Goal: Information Seeking & Learning: Learn about a topic

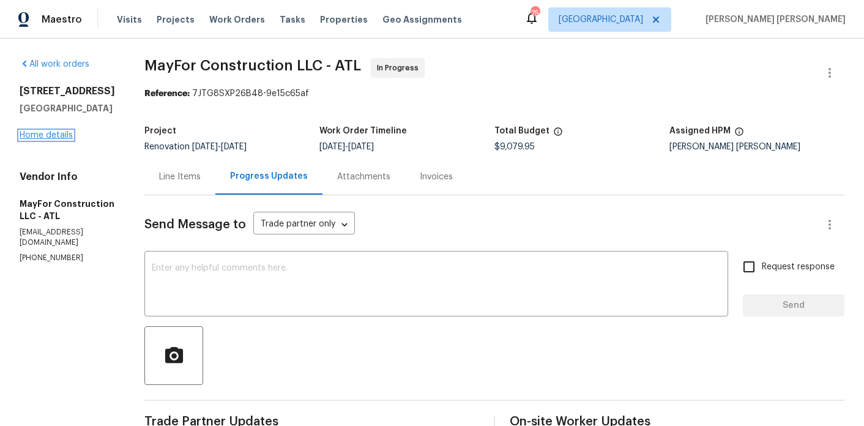
click at [40, 135] on link "Home details" at bounding box center [46, 135] width 53 height 9
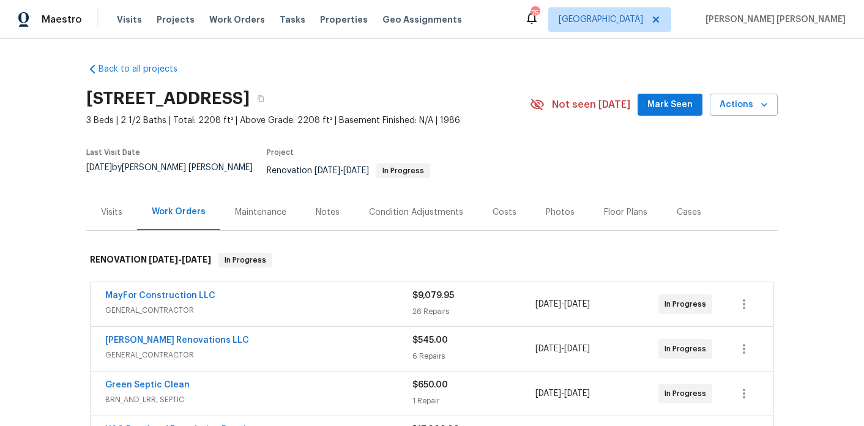
scroll to position [86, 0]
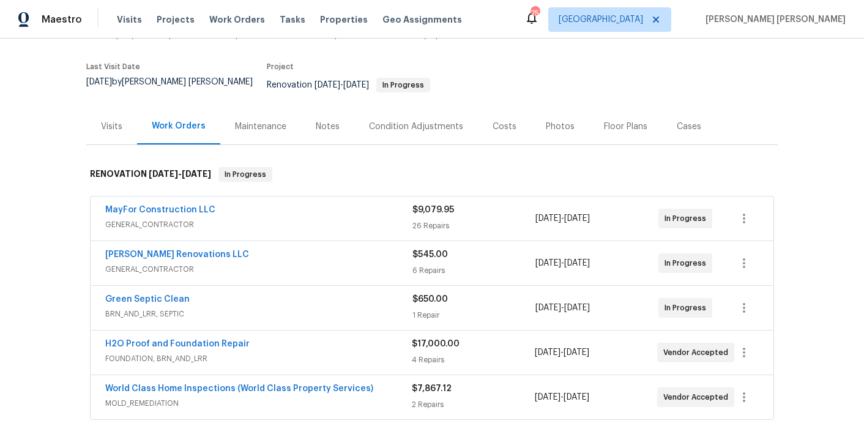
click at [323, 124] on div "Notes" at bounding box center [327, 126] width 53 height 36
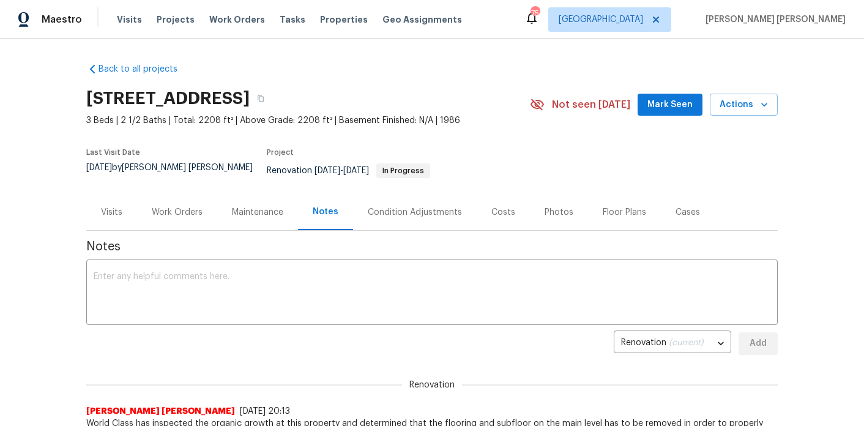
click at [505, 210] on div "Costs" at bounding box center [502, 212] width 53 height 36
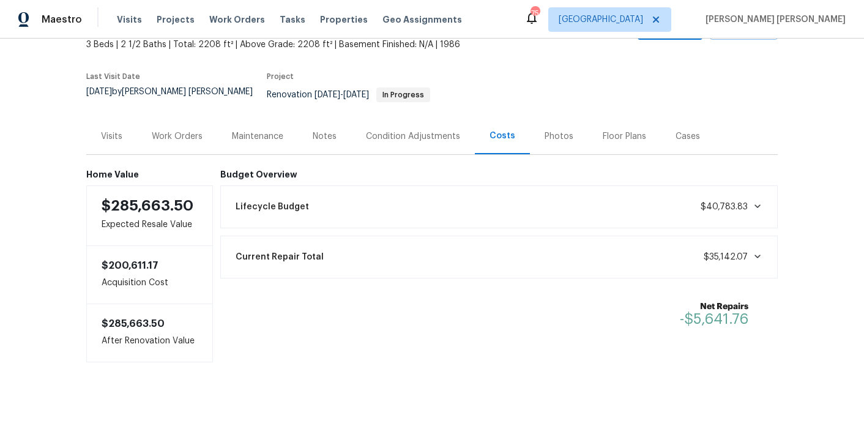
scroll to position [66, 0]
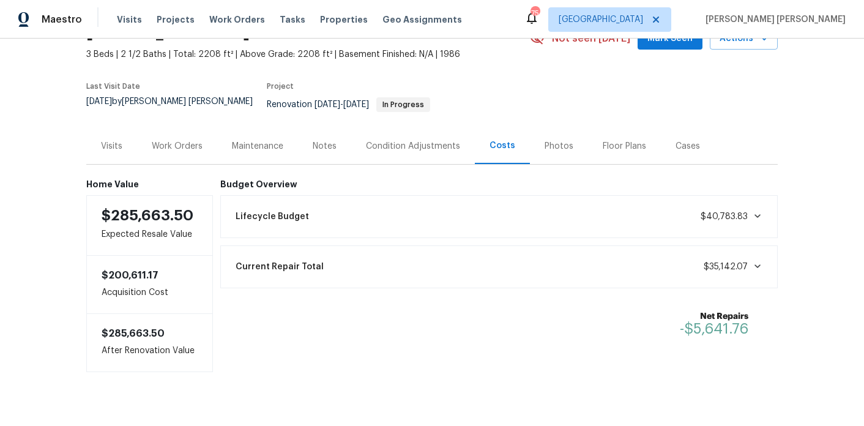
click at [194, 140] on div "Work Orders" at bounding box center [177, 146] width 51 height 12
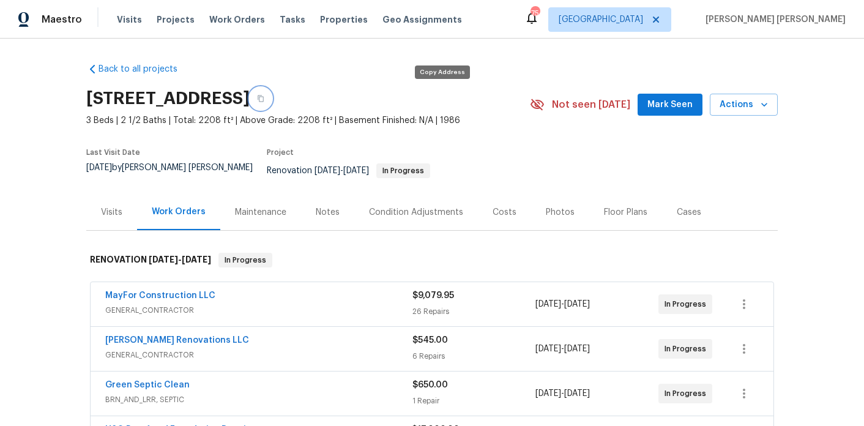
click at [272, 98] on button "button" at bounding box center [261, 98] width 22 height 22
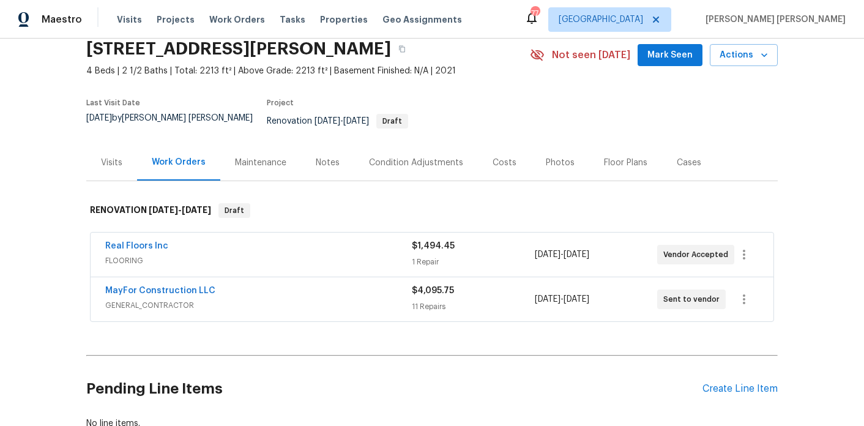
scroll to position [44, 0]
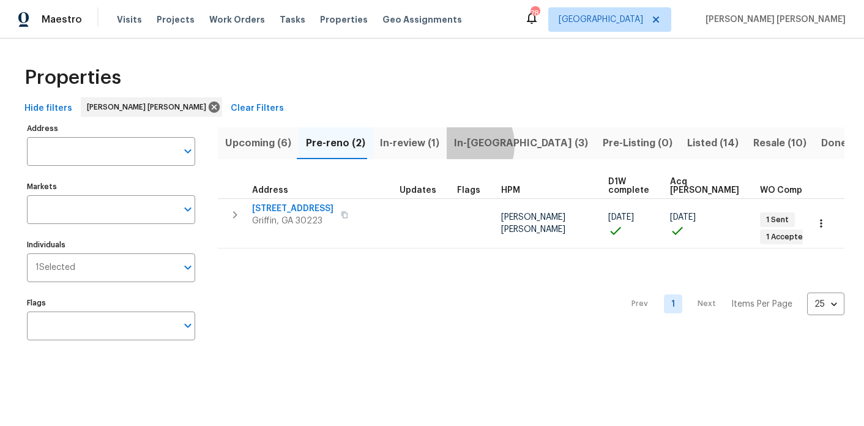
click at [454, 144] on span "In-reno (3)" at bounding box center [521, 143] width 134 height 17
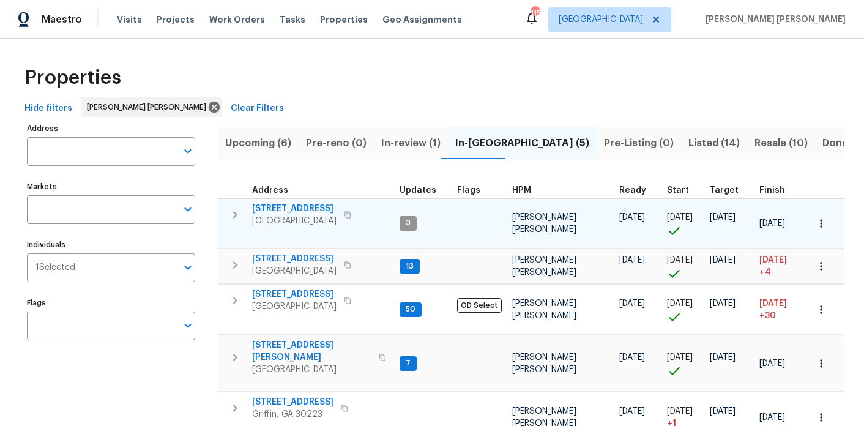
scroll to position [40, 0]
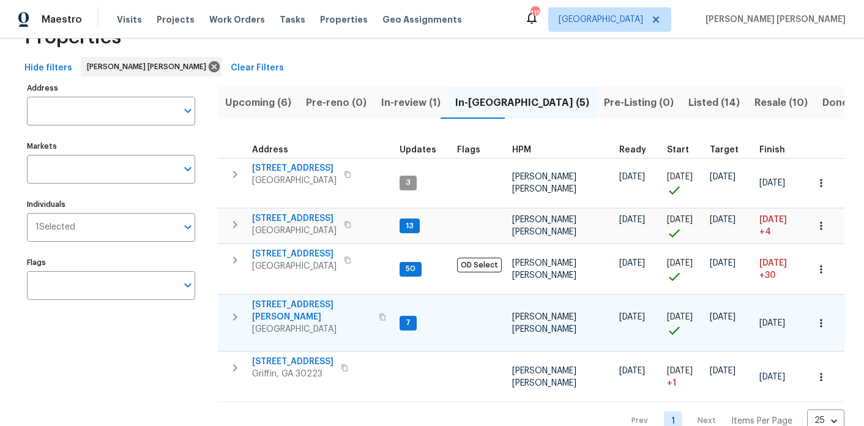
click at [274, 298] on span "[STREET_ADDRESS][PERSON_NAME]" at bounding box center [311, 310] width 119 height 24
click at [828, 312] on button "button" at bounding box center [820, 322] width 27 height 27
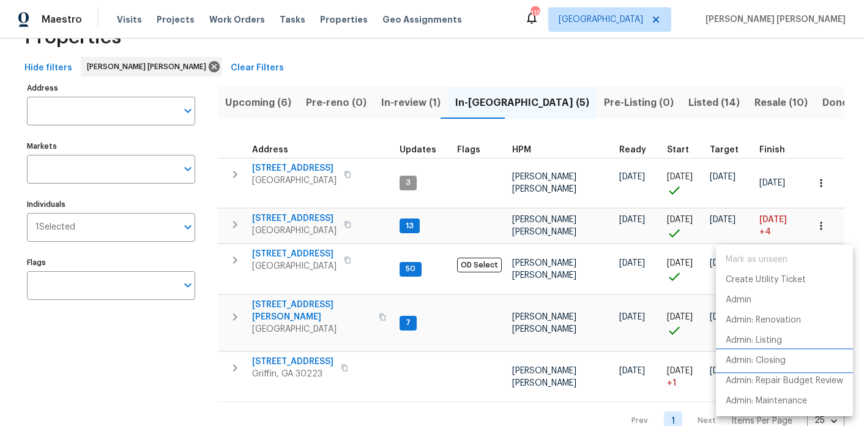
click at [773, 357] on p "Admin: Closing" at bounding box center [755, 360] width 60 height 13
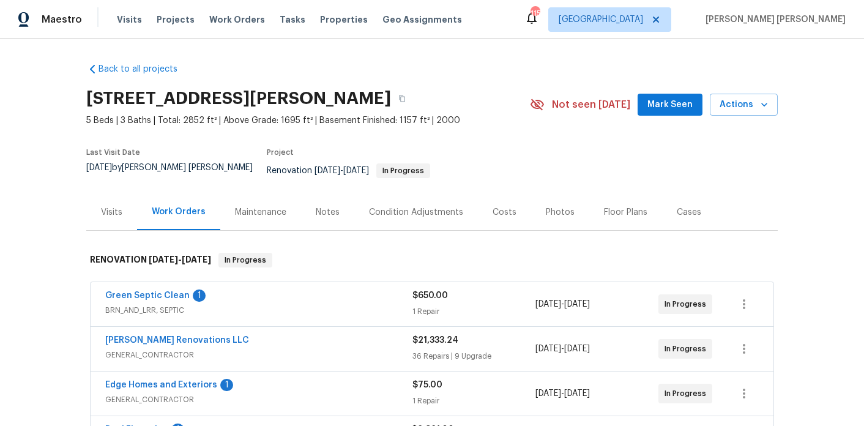
scroll to position [23, 0]
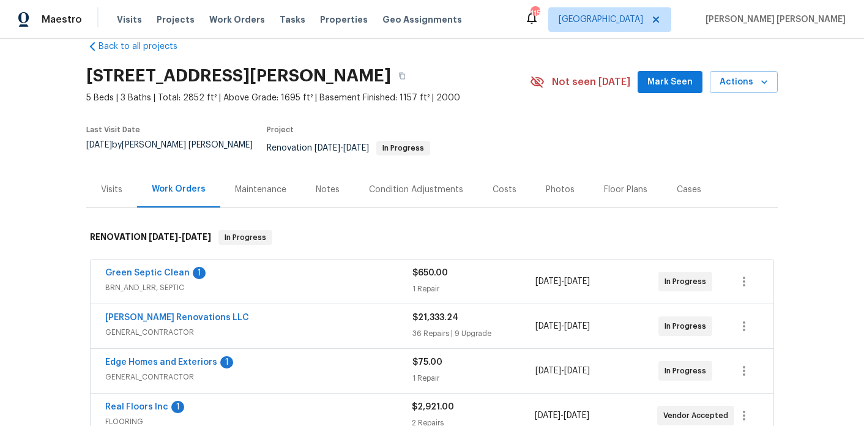
click at [503, 193] on div "Costs" at bounding box center [504, 189] width 53 height 36
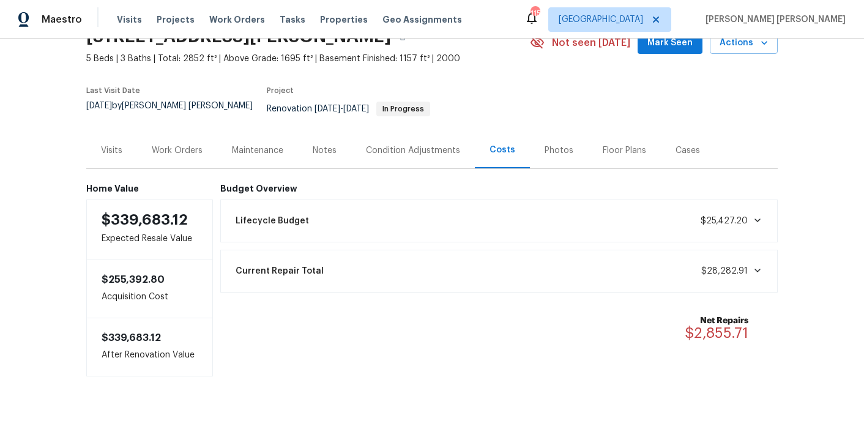
scroll to position [75, 0]
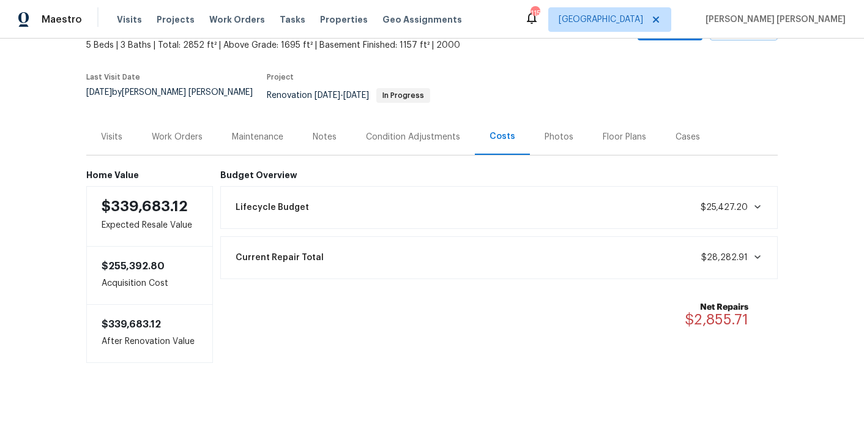
click at [492, 199] on div "Lifecycle Budget $25,427.20" at bounding box center [499, 207] width 542 height 27
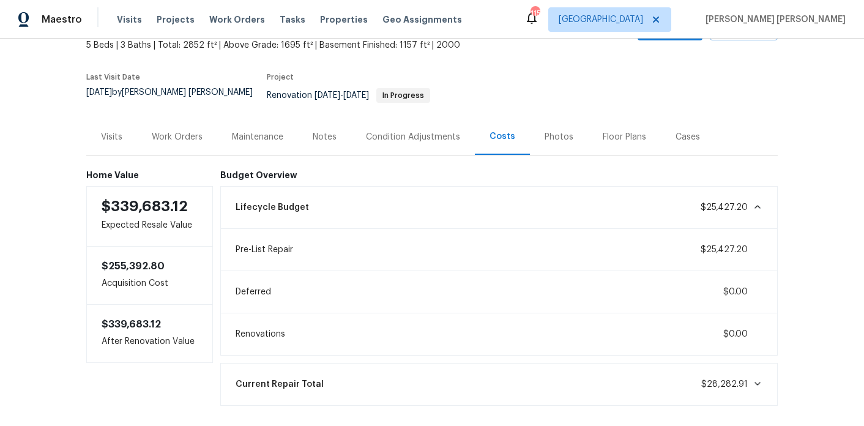
click at [394, 131] on div "Condition Adjustments" at bounding box center [413, 137] width 94 height 12
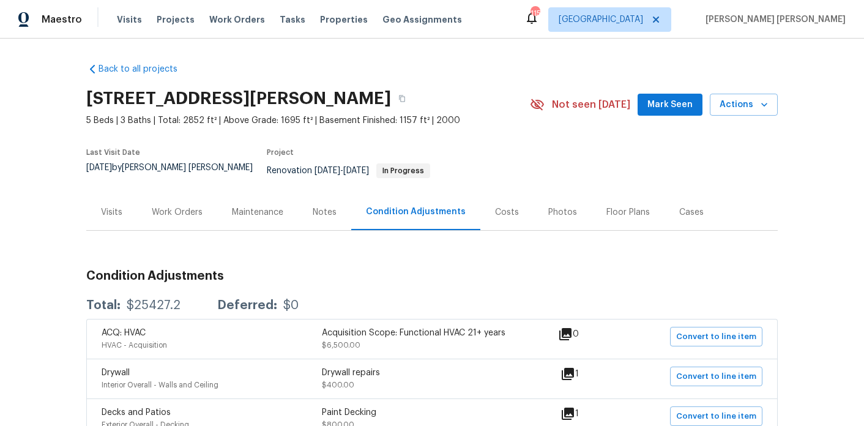
click at [509, 206] on div "Costs" at bounding box center [507, 212] width 24 height 12
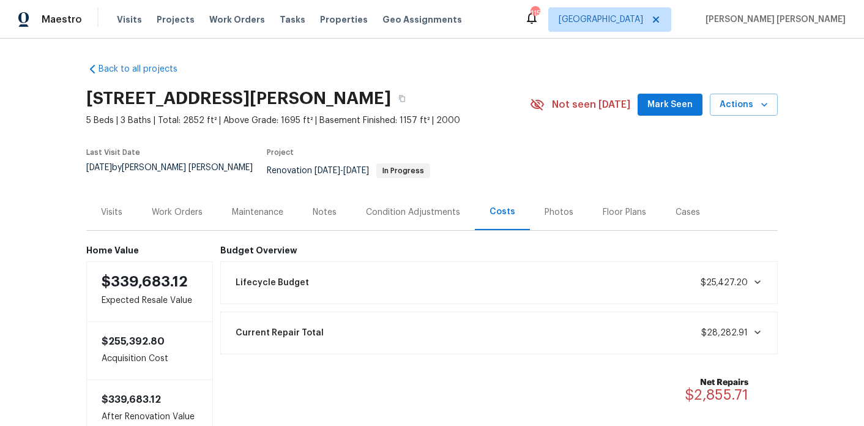
click at [695, 280] on div "Lifecycle Budget $25,427.20" at bounding box center [499, 282] width 542 height 27
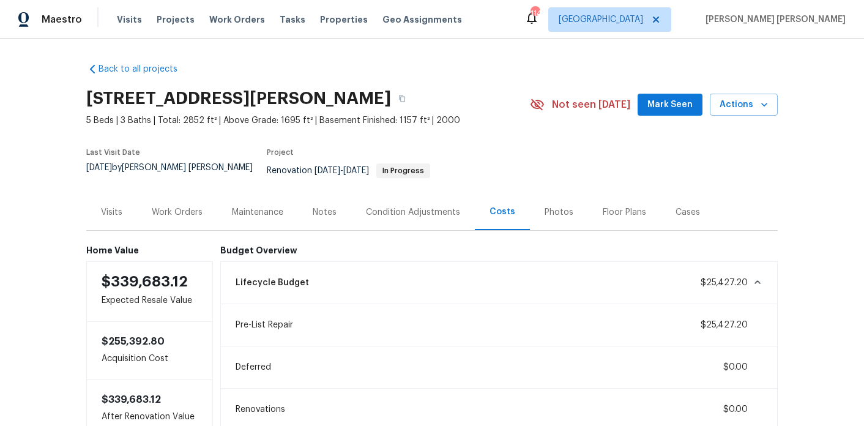
click at [188, 206] on div "Work Orders" at bounding box center [177, 212] width 51 height 12
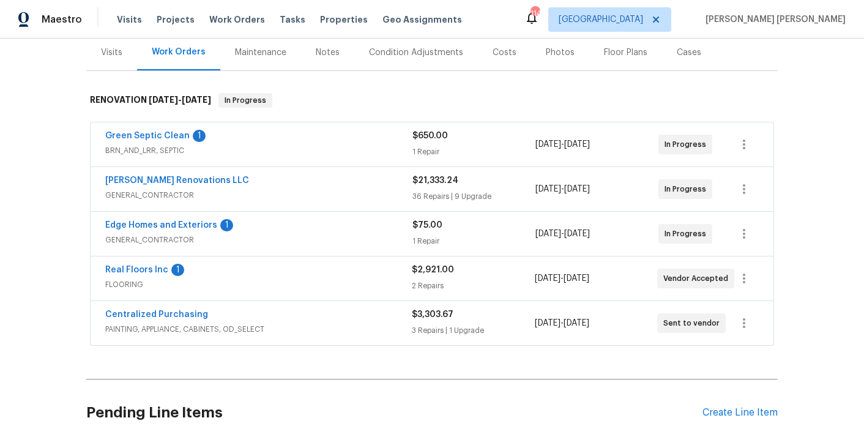
scroll to position [160, 0]
click at [183, 220] on link "Edge Homes and Exteriors" at bounding box center [161, 224] width 112 height 9
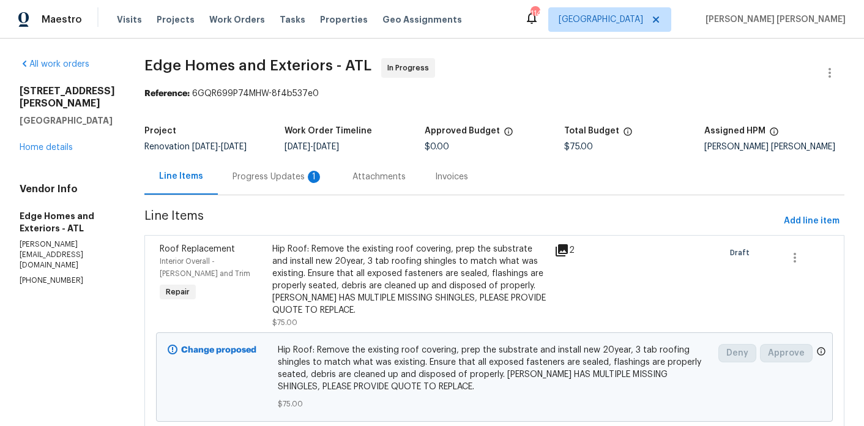
click at [308, 176] on div "1" at bounding box center [314, 177] width 12 height 12
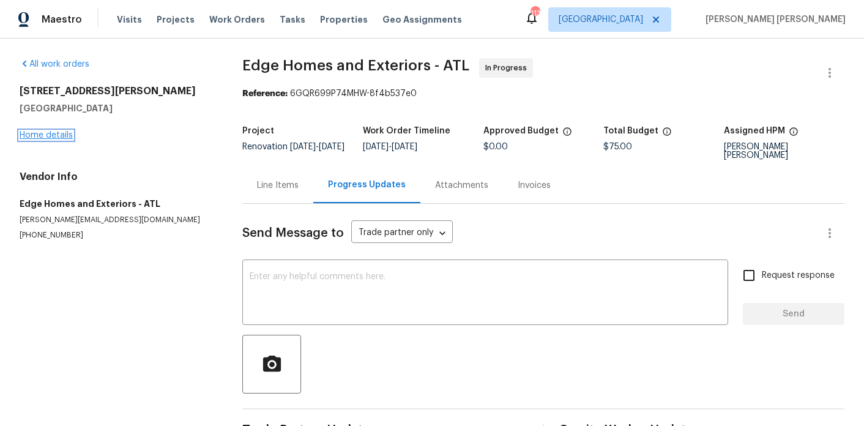
click at [58, 138] on link "Home details" at bounding box center [46, 135] width 53 height 9
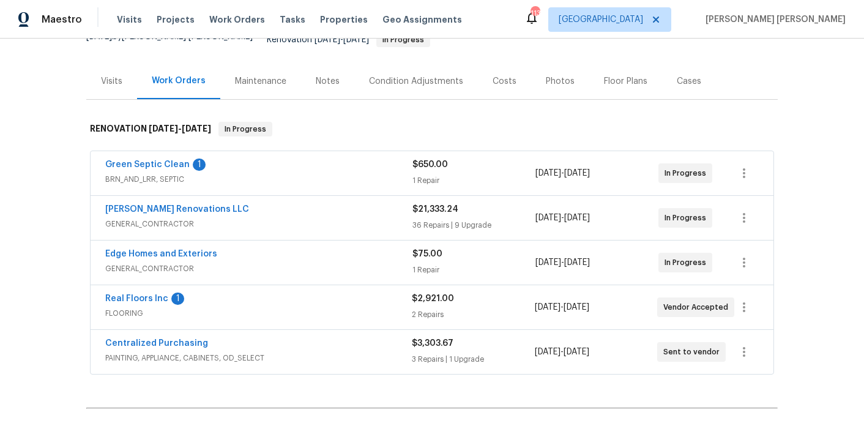
scroll to position [136, 0]
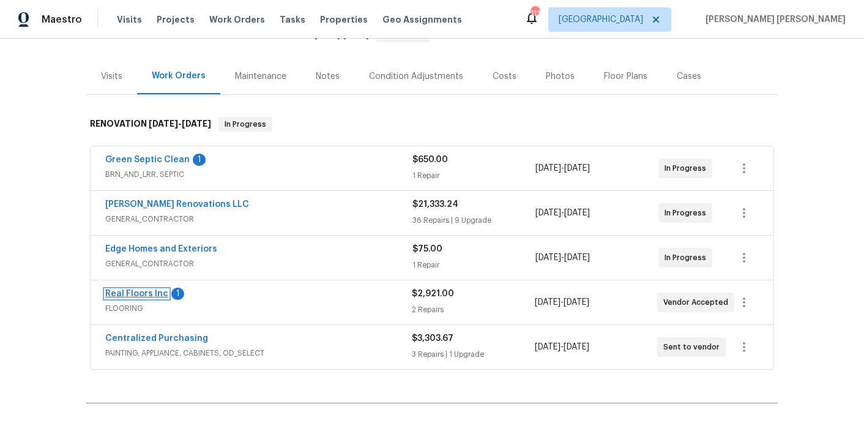
click at [144, 289] on link "Real Floors Inc" at bounding box center [136, 293] width 63 height 9
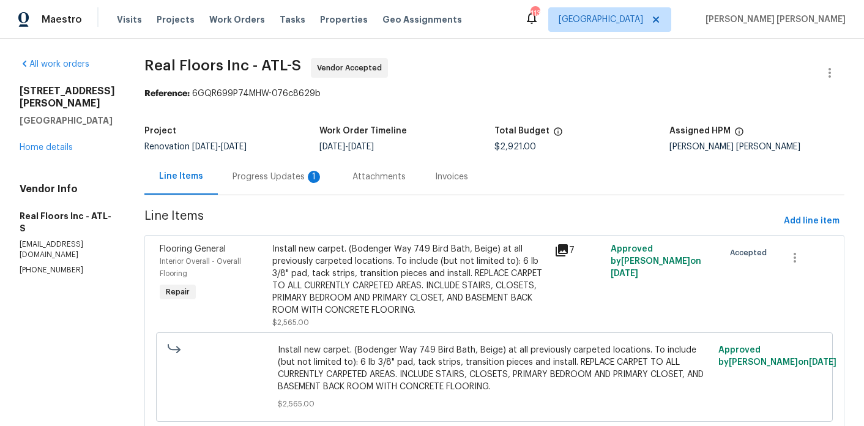
click at [292, 185] on div "Progress Updates 1" at bounding box center [278, 176] width 120 height 36
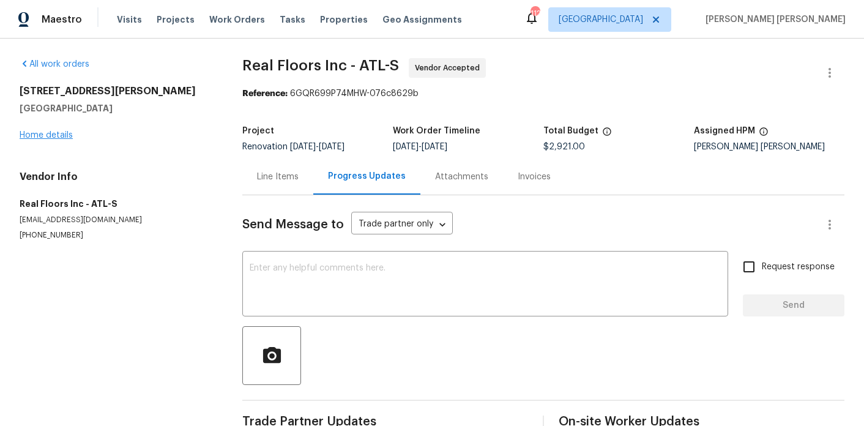
scroll to position [64, 0]
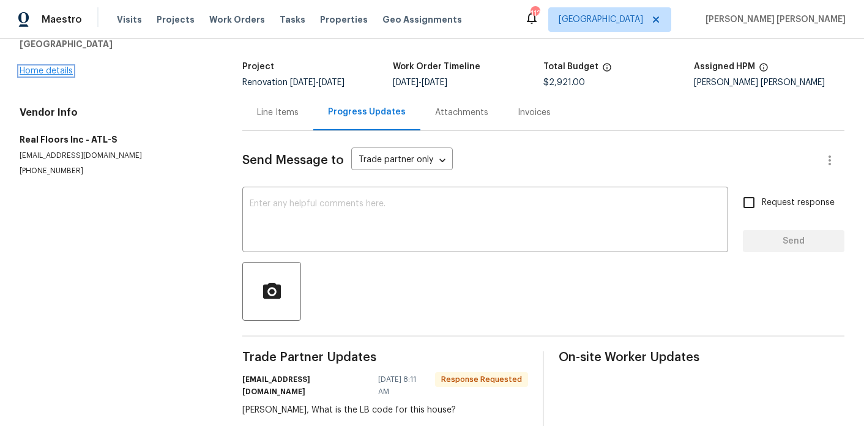
click at [54, 70] on link "Home details" at bounding box center [46, 71] width 53 height 9
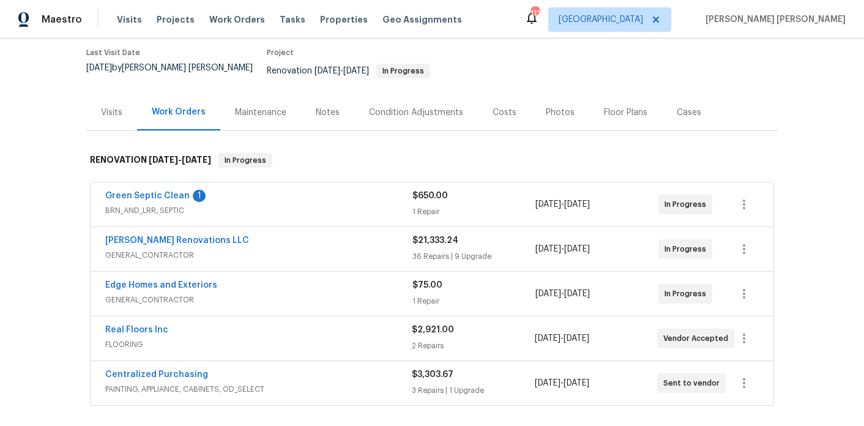
scroll to position [101, 0]
click at [330, 105] on div "Notes" at bounding box center [328, 111] width 24 height 12
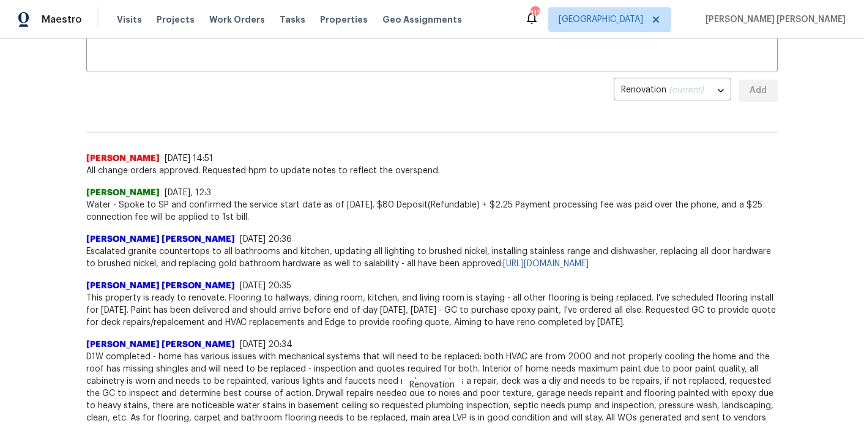
scroll to position [254, 0]
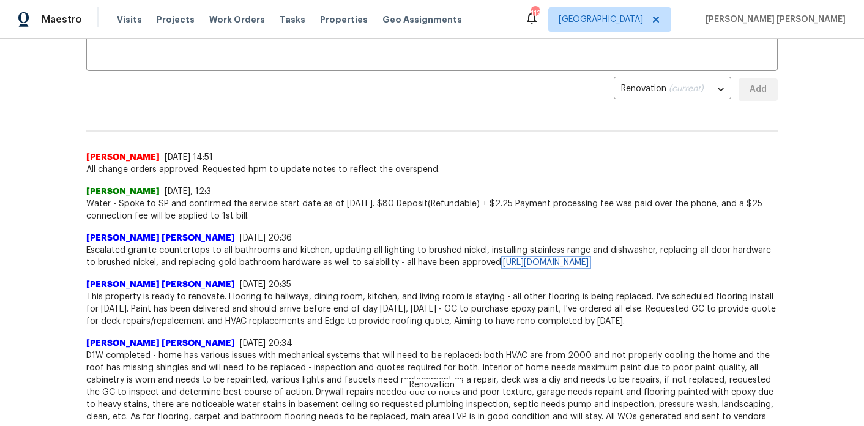
click at [503, 263] on link "https://opendoor.slack.com/archives/C09FJ4MP8RM/p1758670824241519" at bounding box center [546, 262] width 86 height 9
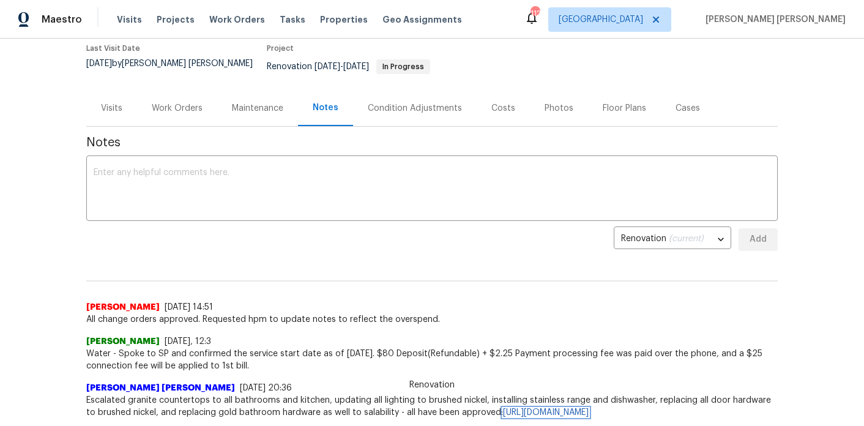
scroll to position [0, 0]
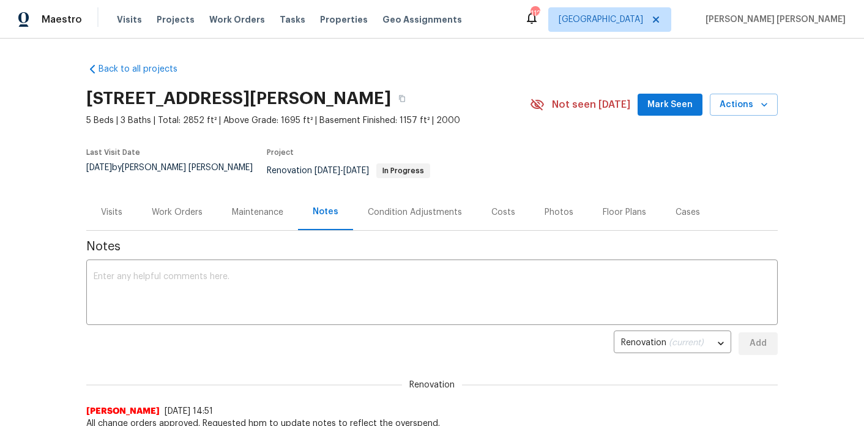
click at [169, 206] on div "Work Orders" at bounding box center [177, 212] width 51 height 12
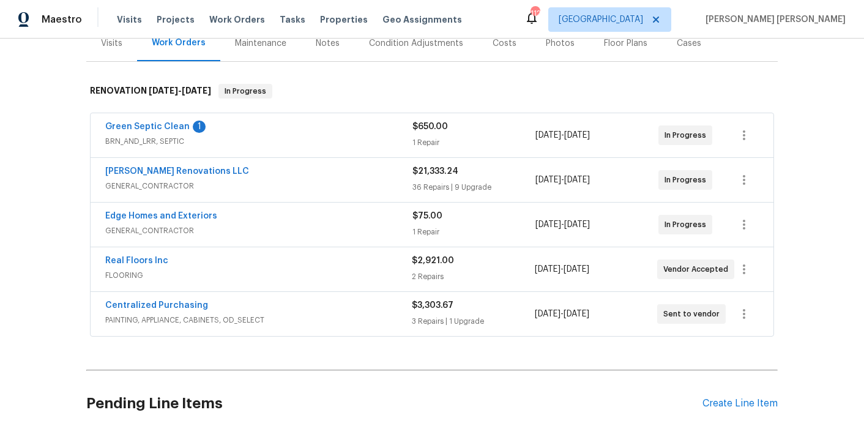
scroll to position [199, 0]
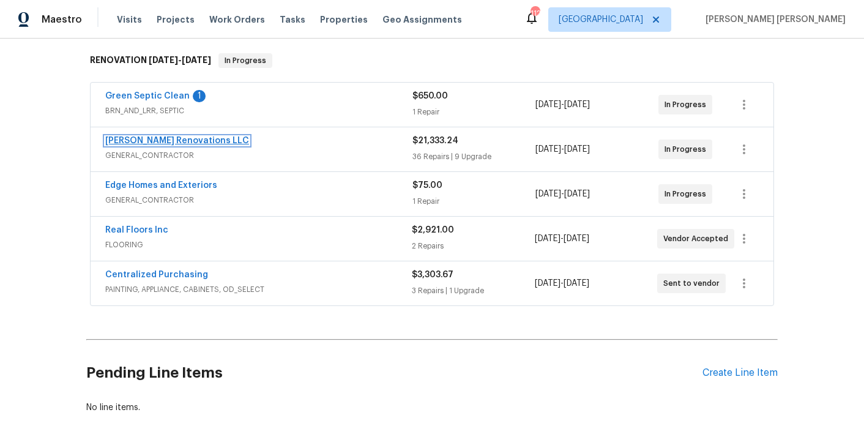
click at [169, 136] on link "Aseem Renovations LLC" at bounding box center [177, 140] width 144 height 9
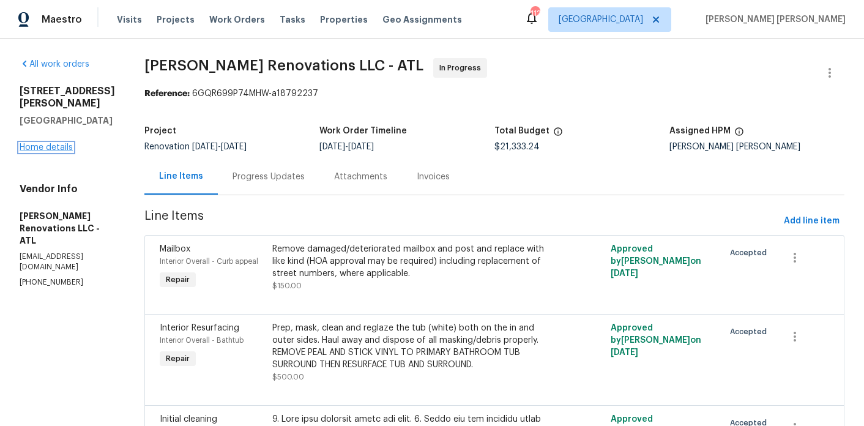
click at [50, 143] on link "Home details" at bounding box center [46, 147] width 53 height 9
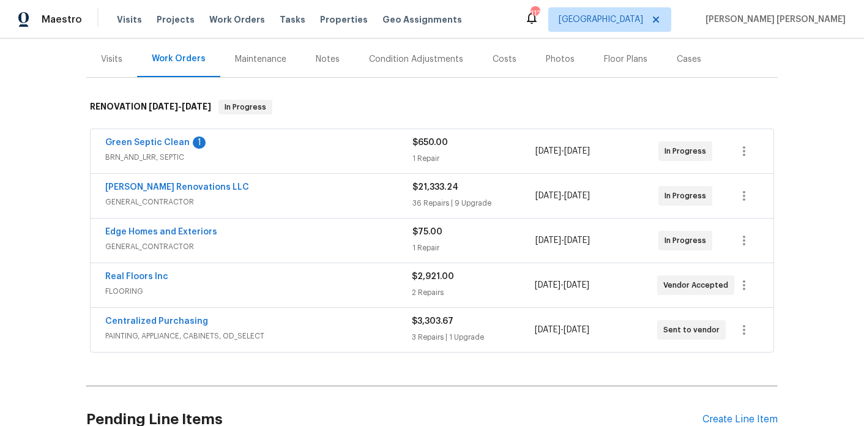
scroll to position [224, 0]
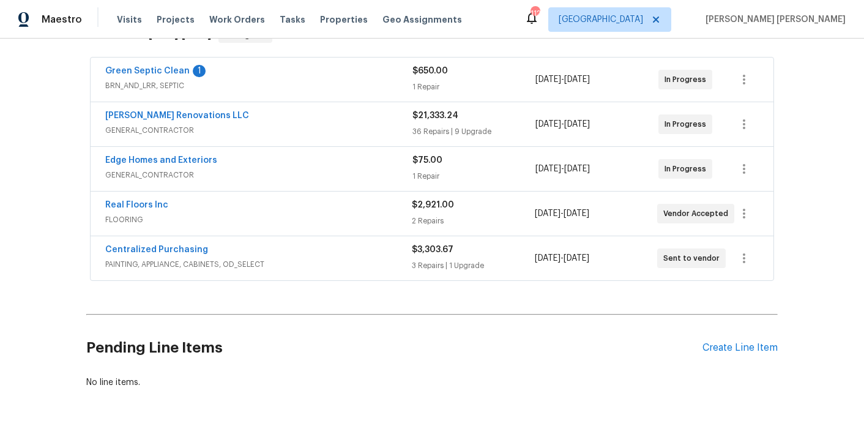
click at [232, 169] on span "GENERAL_CONTRACTOR" at bounding box center [258, 175] width 307 height 12
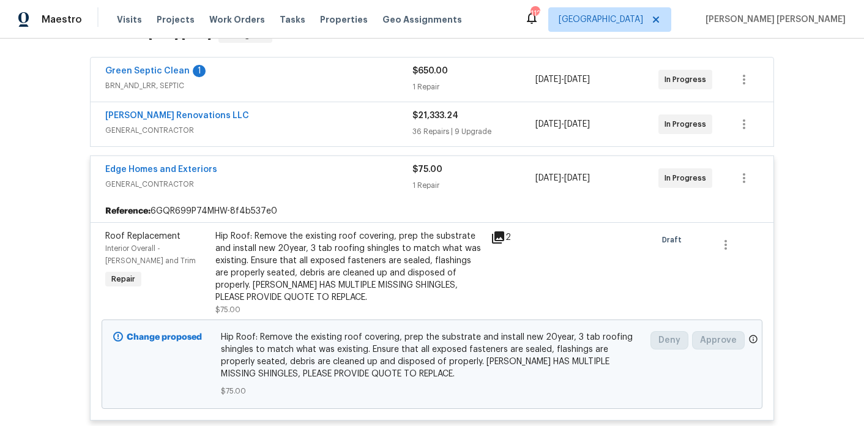
click at [502, 231] on icon at bounding box center [498, 237] width 12 height 12
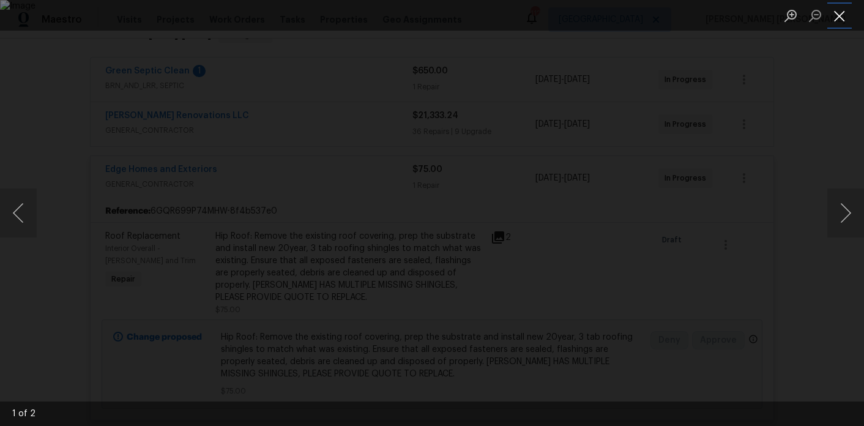
click at [840, 14] on button "Close lightbox" at bounding box center [839, 15] width 24 height 21
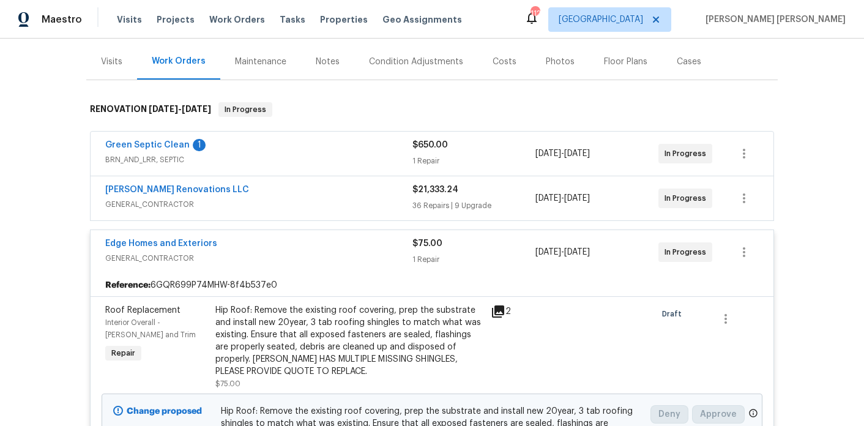
scroll to position [125, 0]
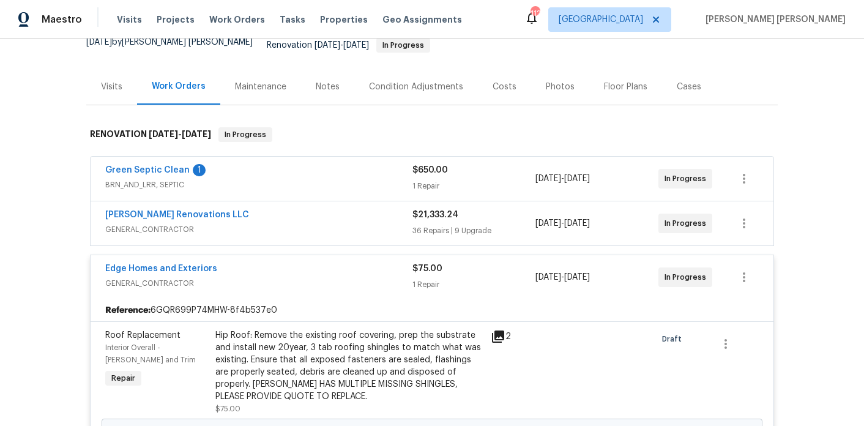
click at [335, 81] on div "Notes" at bounding box center [328, 87] width 24 height 12
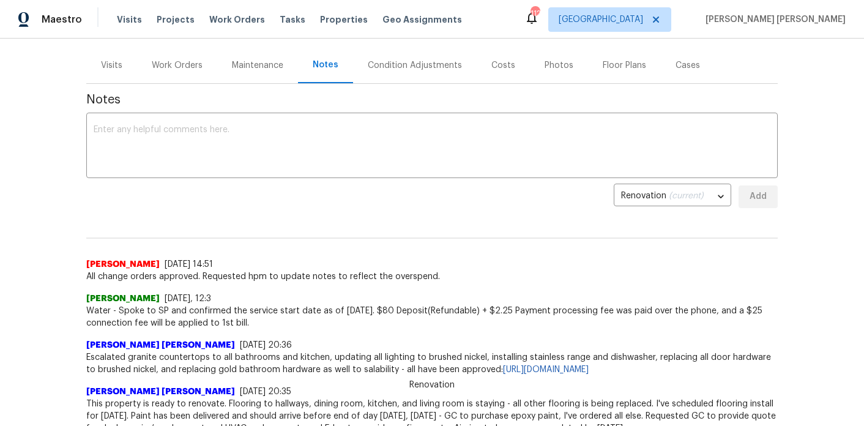
scroll to position [147, 0]
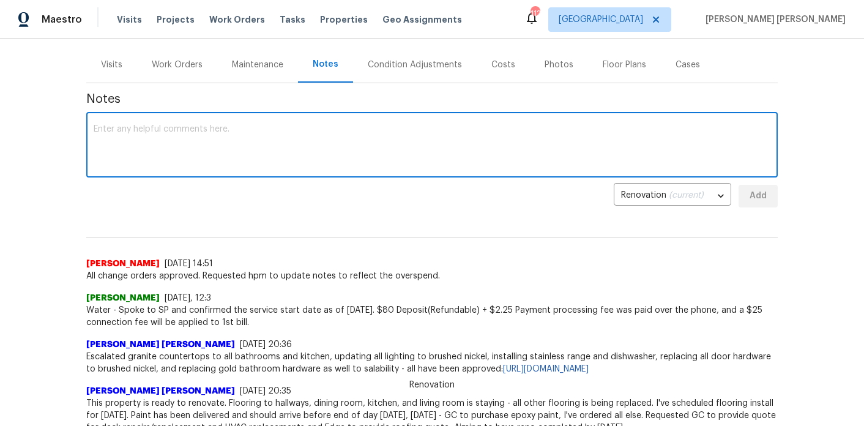
click at [343, 146] on textarea at bounding box center [432, 146] width 676 height 43
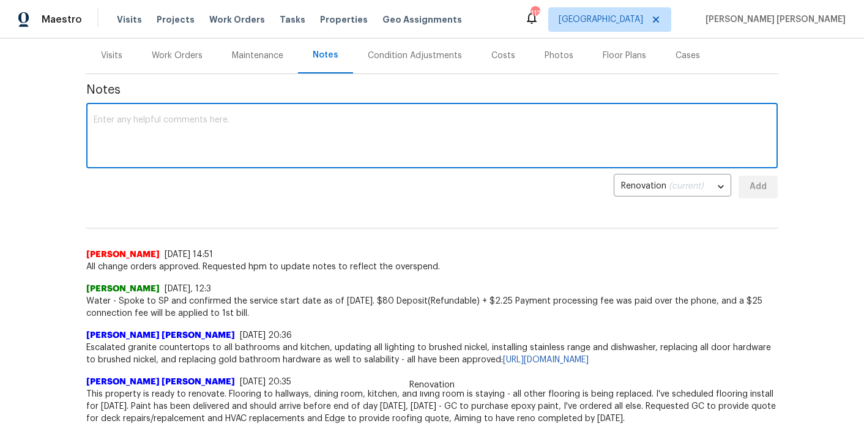
scroll to position [157, 0]
click at [192, 49] on div "Work Orders" at bounding box center [177, 55] width 51 height 12
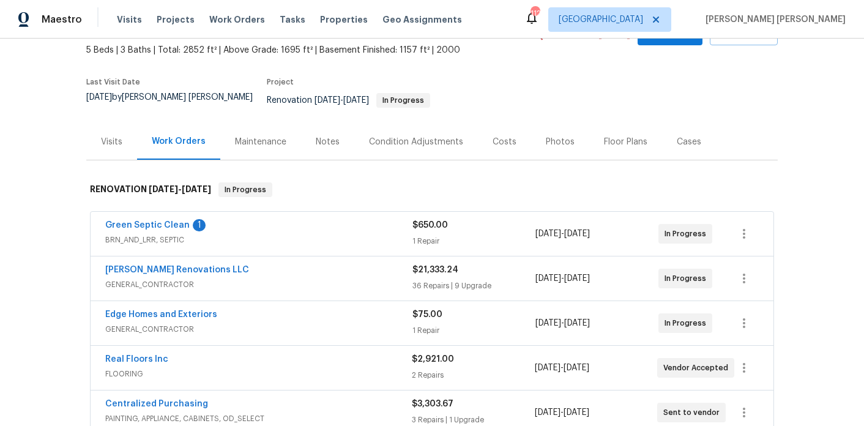
scroll to position [53, 0]
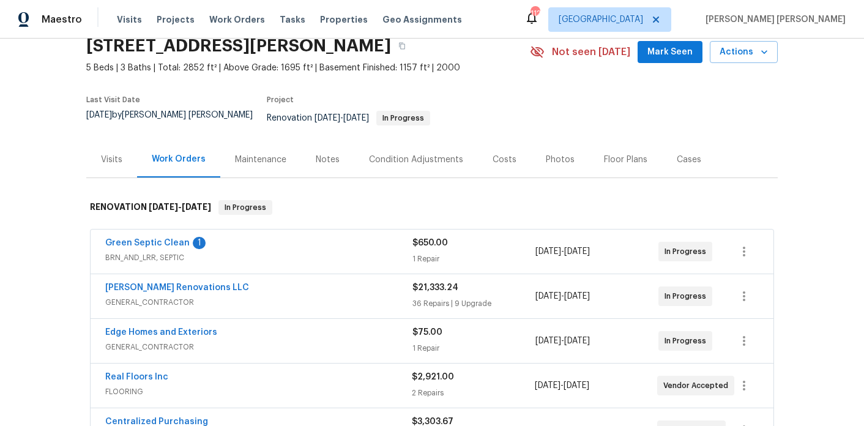
click at [235, 161] on div "Maintenance" at bounding box center [260, 159] width 81 height 36
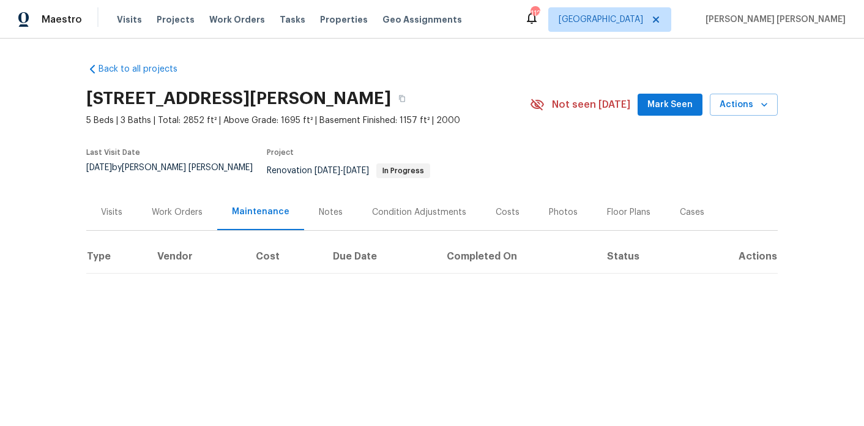
click at [343, 194] on div "Notes" at bounding box center [330, 212] width 53 height 36
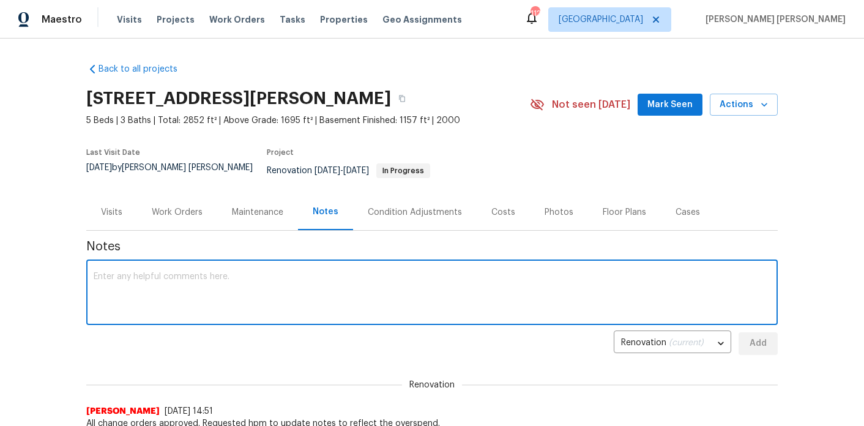
click at [324, 272] on textarea at bounding box center [432, 293] width 676 height 43
paste textarea "9176 Chickasaw Ct, Jonesboro, GA 30236"
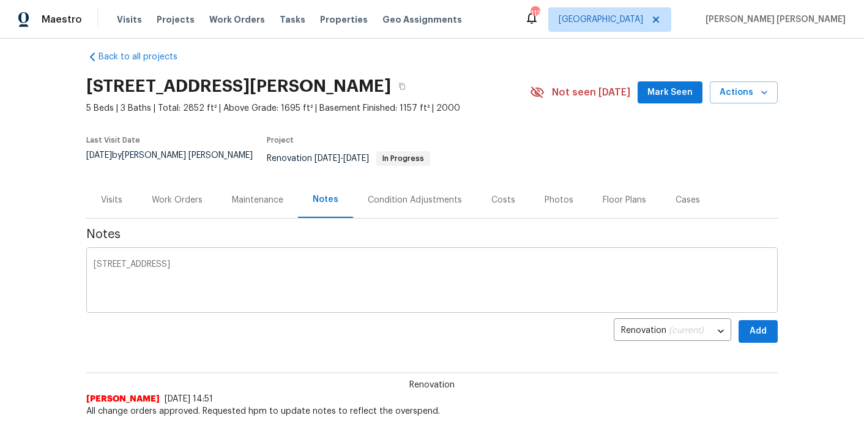
click at [320, 264] on textarea "9176 Chickasaw Ct, Jonesboro, GA 30236" at bounding box center [432, 281] width 676 height 43
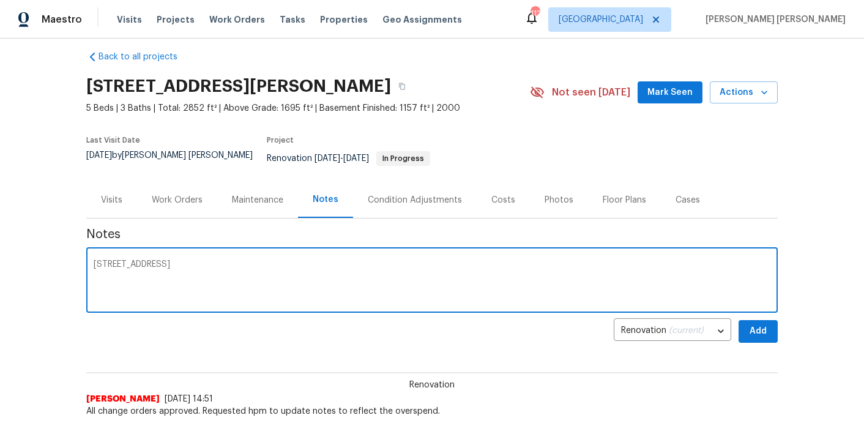
click at [320, 264] on textarea "9176 Chickasaw Ct, Jonesboro, GA 30236" at bounding box center [432, 281] width 676 height 43
paste textarea "We’re not over budget here. We have a $25,427.20 repair budget collected at ass…"
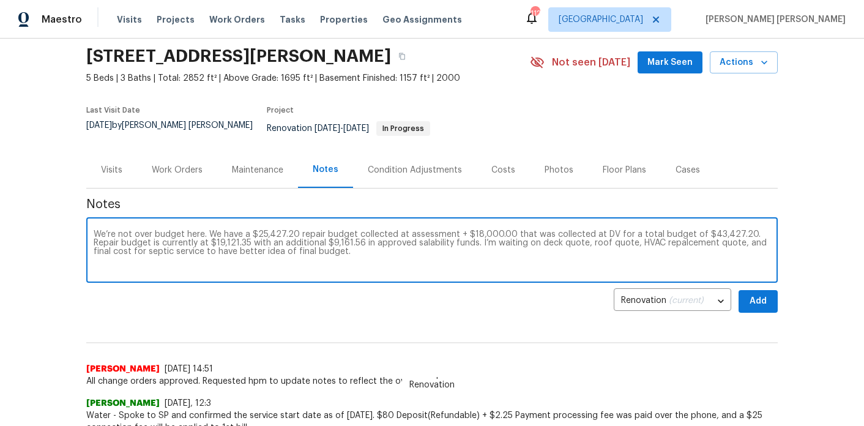
scroll to position [45, 0]
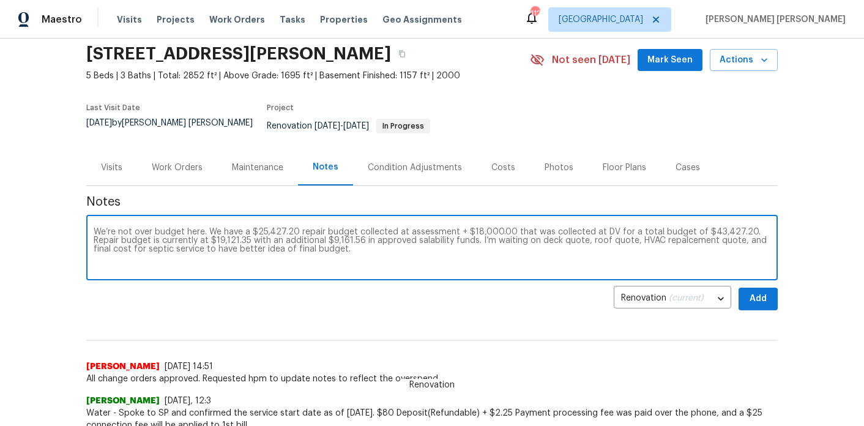
drag, startPoint x: 733, startPoint y: 223, endPoint x: 689, endPoint y: 224, distance: 43.5
click at [689, 228] on textarea "We’re not over budget here. We have a $25,427.20 repair budget collected at ass…" at bounding box center [432, 249] width 676 height 43
click at [631, 229] on textarea "We’re not over budget here. We have a $25,427.20 repair budget collected at ass…" at bounding box center [432, 249] width 676 height 43
click at [743, 228] on textarea "We’re not over budget here. We have a $25,427.20 repair budget collected at ass…" at bounding box center [432, 249] width 676 height 43
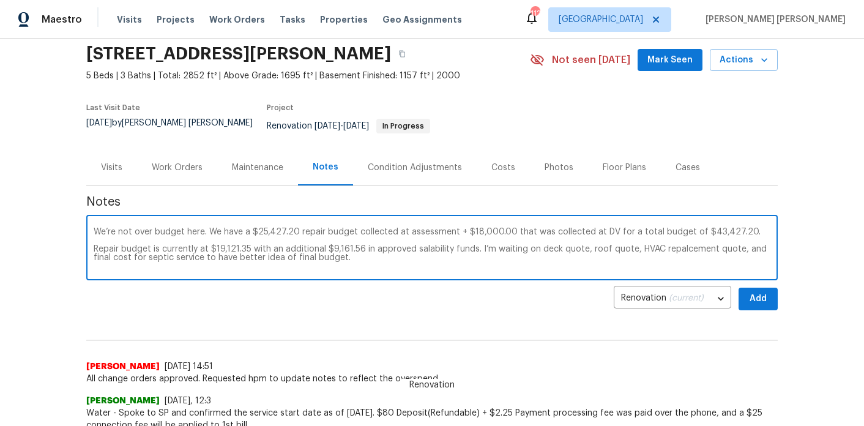
scroll to position [60, 0]
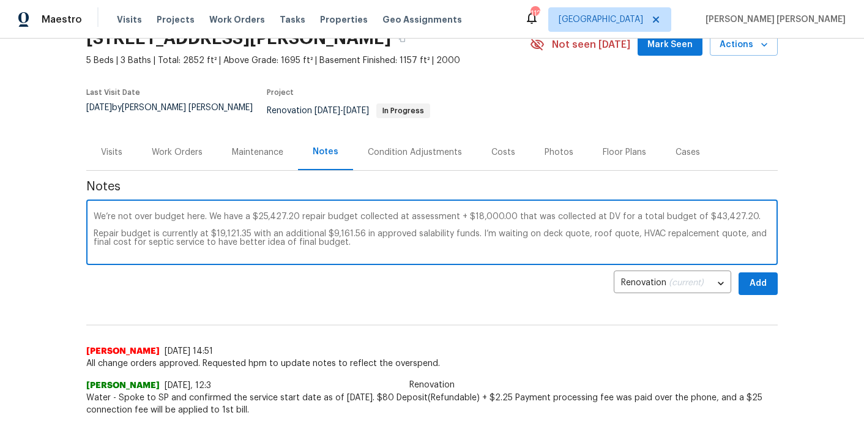
type textarea "We’re not over budget here. We have a $25,427.20 repair budget collected at ass…"
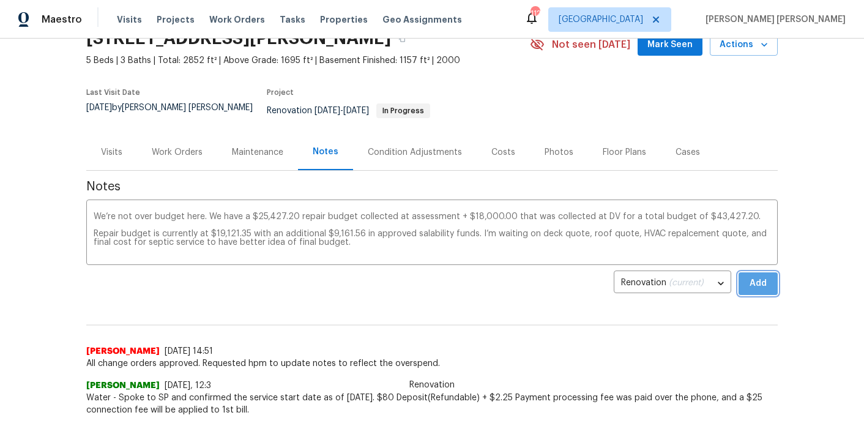
click at [772, 283] on button "Add" at bounding box center [757, 283] width 39 height 23
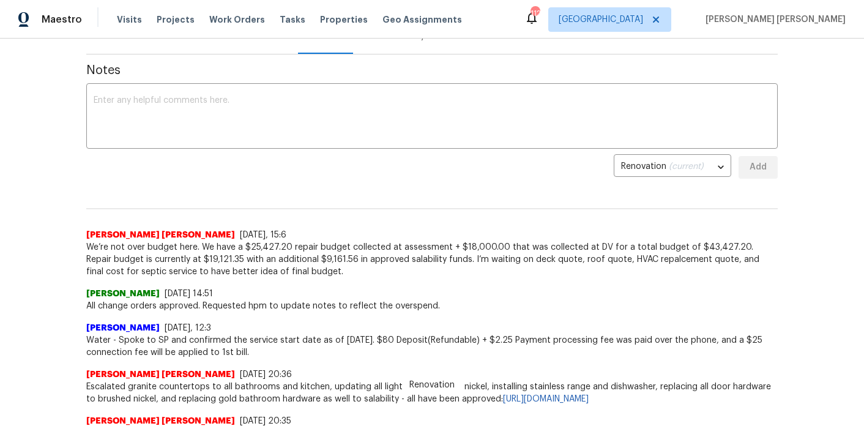
scroll to position [0, 0]
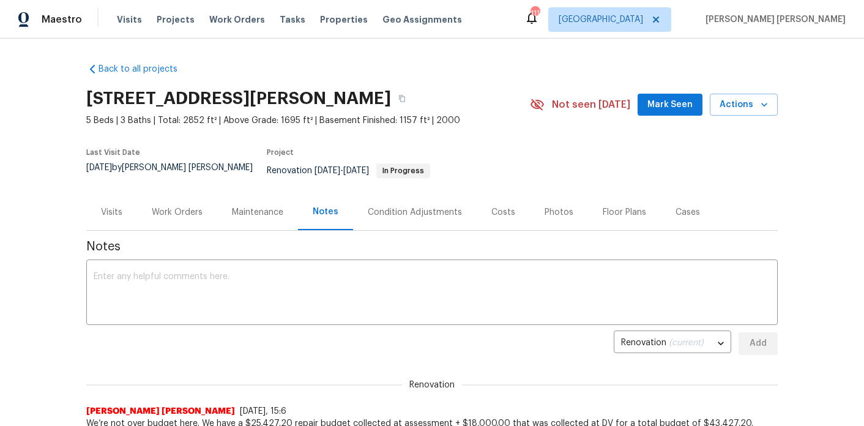
click at [187, 211] on div "Work Orders" at bounding box center [177, 212] width 80 height 36
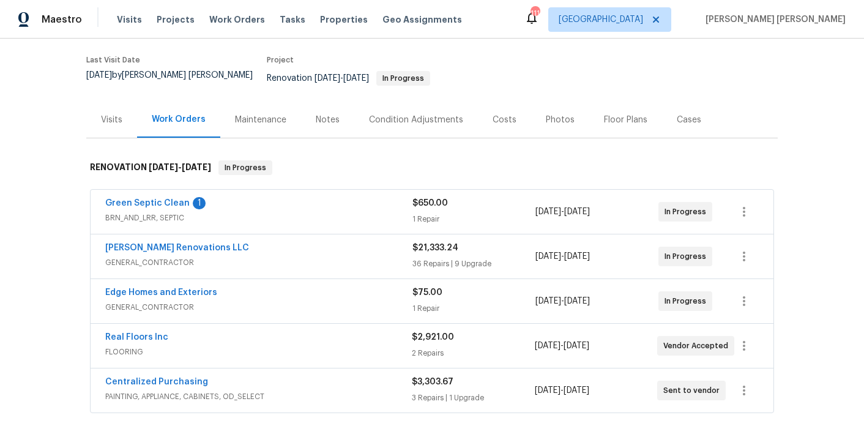
scroll to position [103, 0]
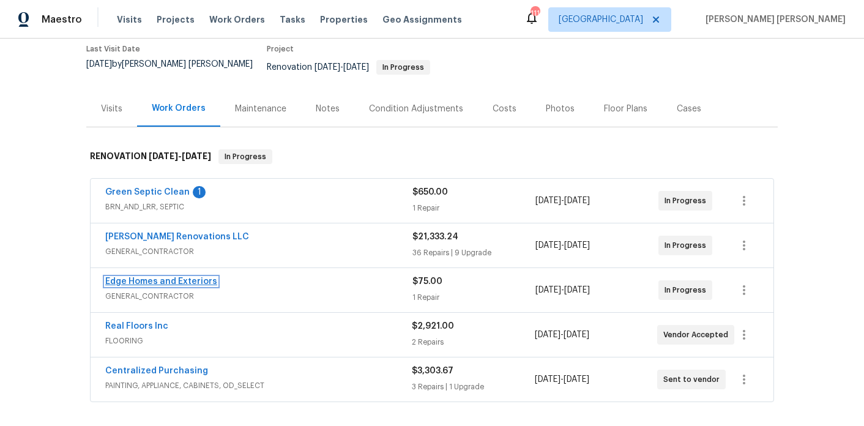
click at [147, 277] on link "Edge Homes and Exteriors" at bounding box center [161, 281] width 112 height 9
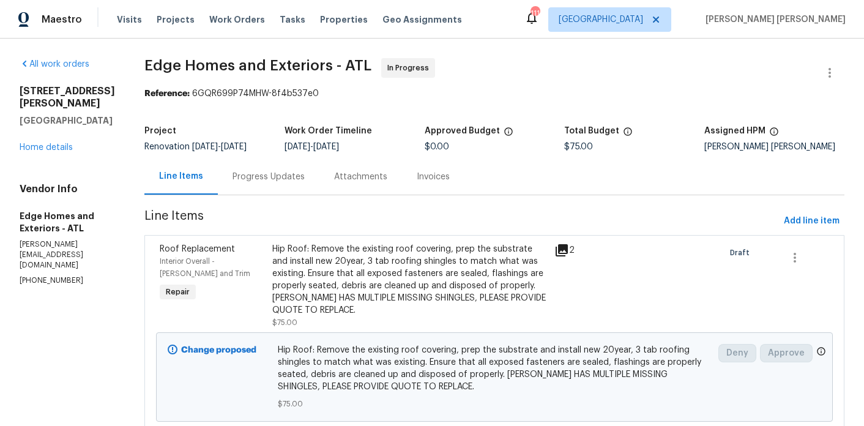
click at [270, 176] on div "Progress Updates" at bounding box center [268, 177] width 72 height 12
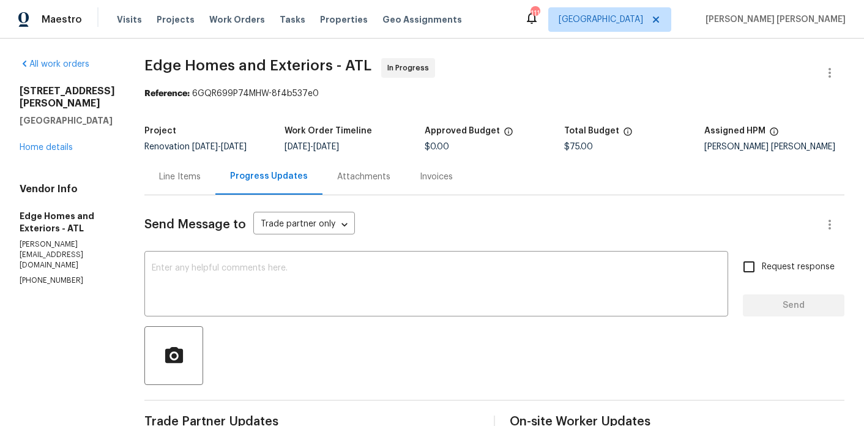
scroll to position [245, 0]
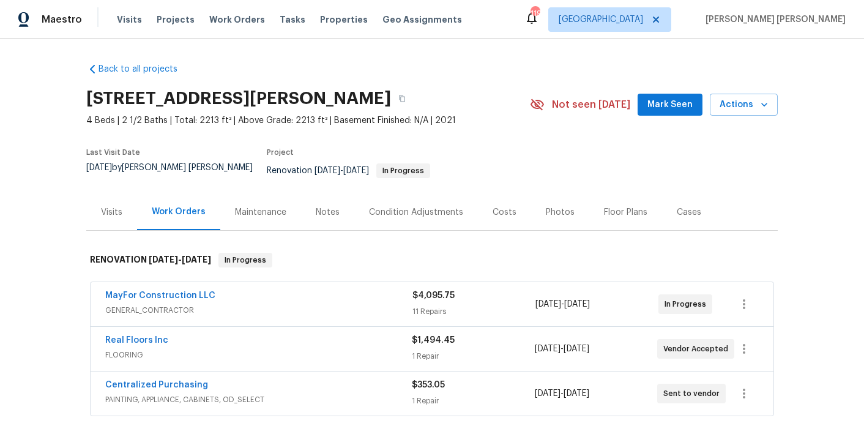
scroll to position [39, 0]
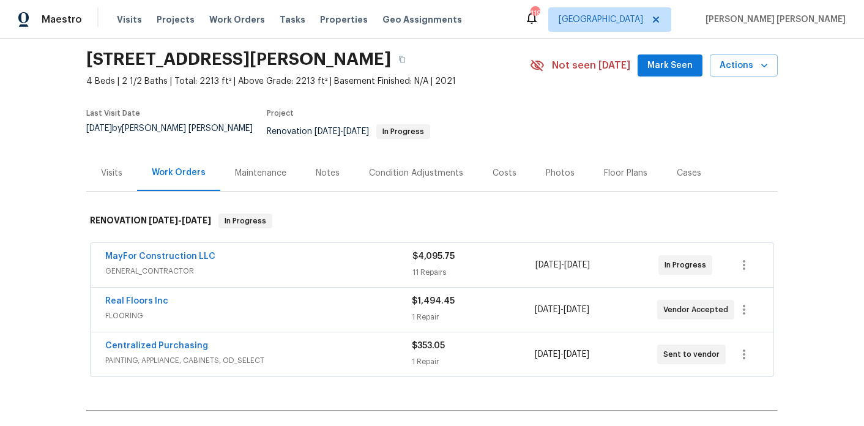
click at [308, 166] on div "Notes" at bounding box center [327, 173] width 53 height 36
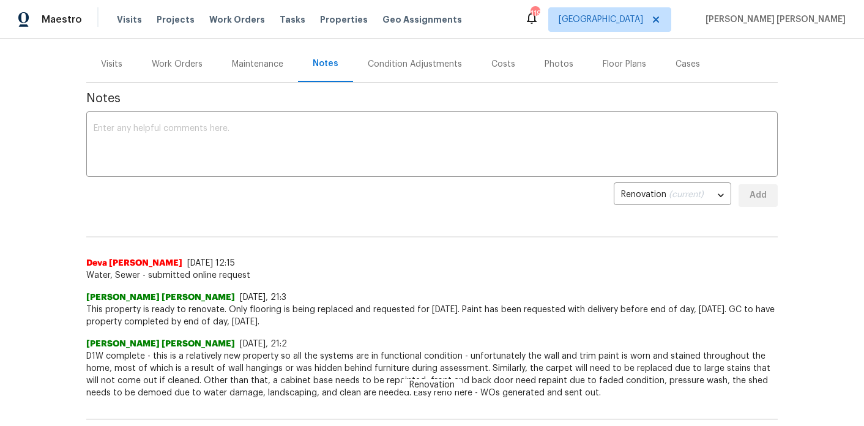
scroll to position [137, 0]
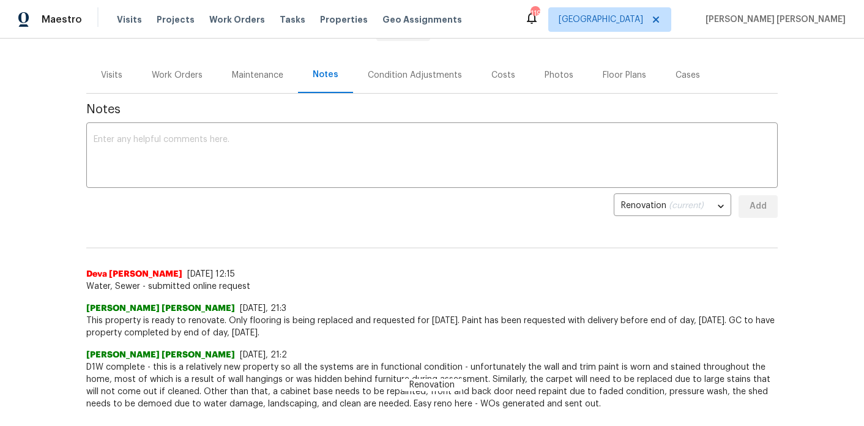
click at [180, 72] on div "Work Orders" at bounding box center [177, 75] width 80 height 36
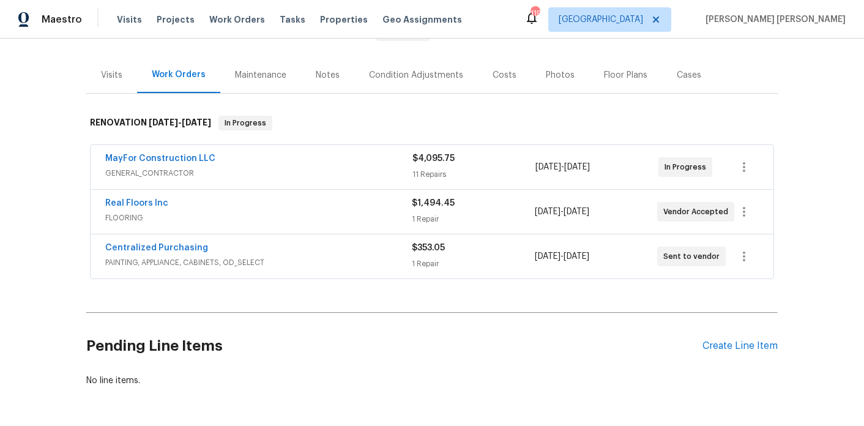
click at [265, 145] on div "MayFor Construction LLC GENERAL_CONTRACTOR $4,095.75 11 Repairs [DATE] - [DATE]…" at bounding box center [432, 167] width 683 height 44
click at [269, 152] on div "MayFor Construction LLC" at bounding box center [258, 159] width 307 height 15
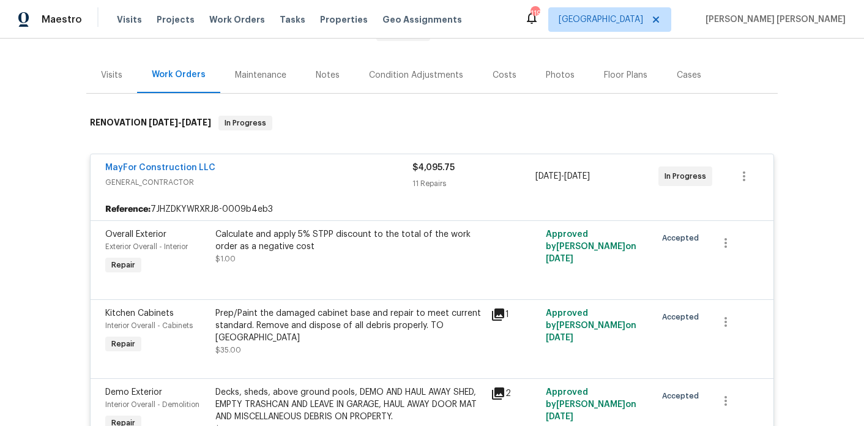
click at [269, 154] on div "MayFor Construction LLC GENERAL_CONTRACTOR $4,095.75 11 Repairs [DATE] - [DATE]…" at bounding box center [432, 176] width 683 height 44
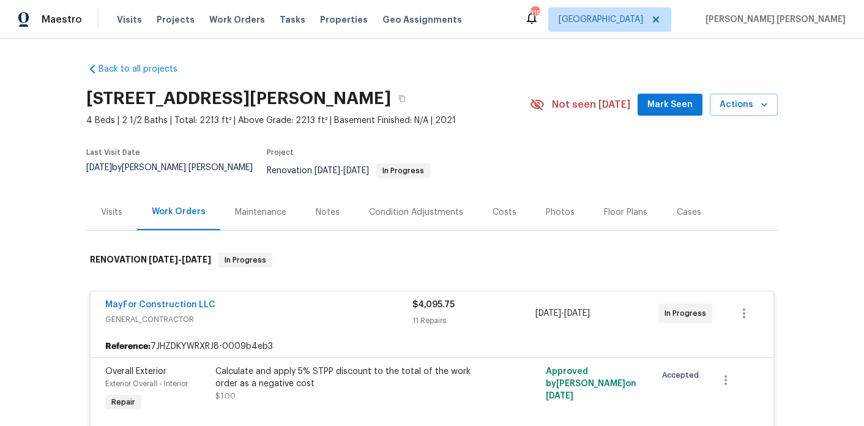
click at [330, 313] on span "GENERAL_CONTRACTOR" at bounding box center [258, 319] width 307 height 12
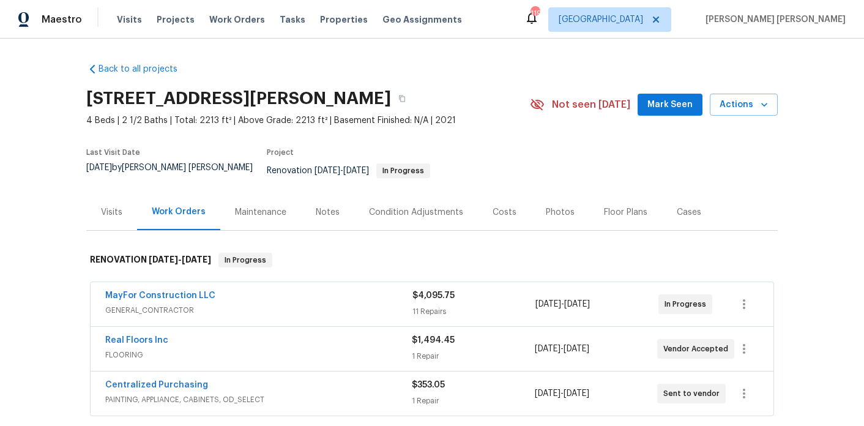
click at [324, 206] on div "Notes" at bounding box center [328, 212] width 24 height 12
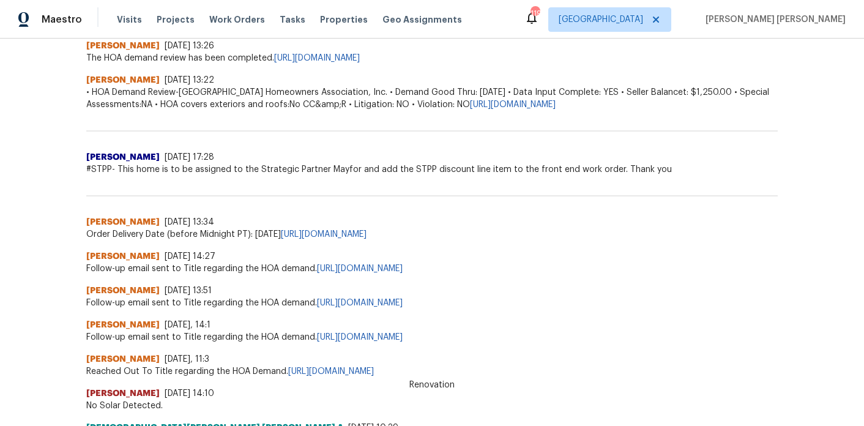
scroll to position [619, 0]
